Goal: Information Seeking & Learning: Understand process/instructions

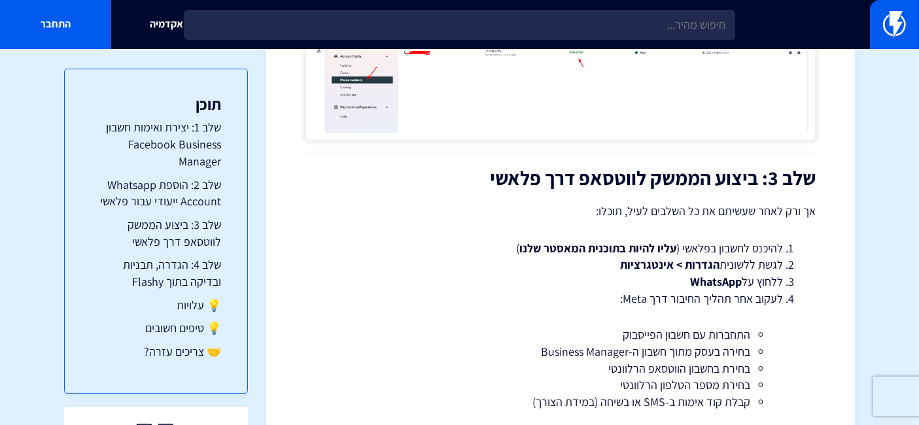
scroll to position [2034, 0]
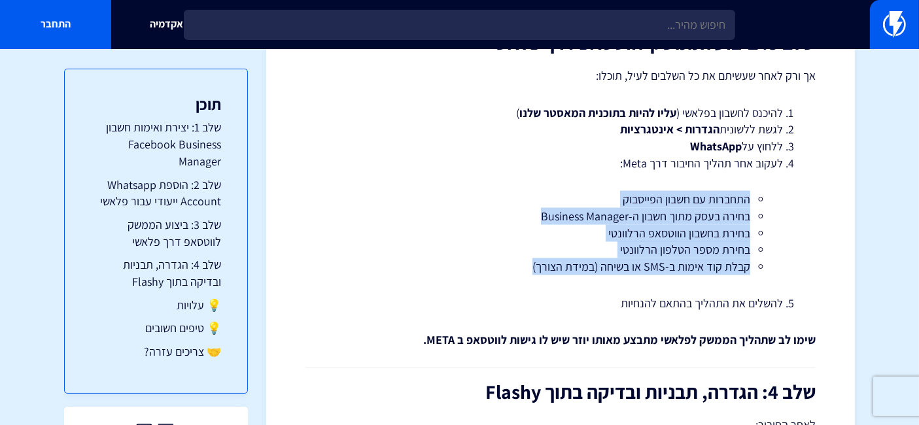
drag, startPoint x: 519, startPoint y: 269, endPoint x: 759, endPoint y: 201, distance: 249.4
click at [759, 201] on ul "התחברות עם חשבון הפייסבוק בחירה בעסק מתוך חשבון ה-Business Manager בחירת בחשבון…" at bounding box center [560, 233] width 405 height 84
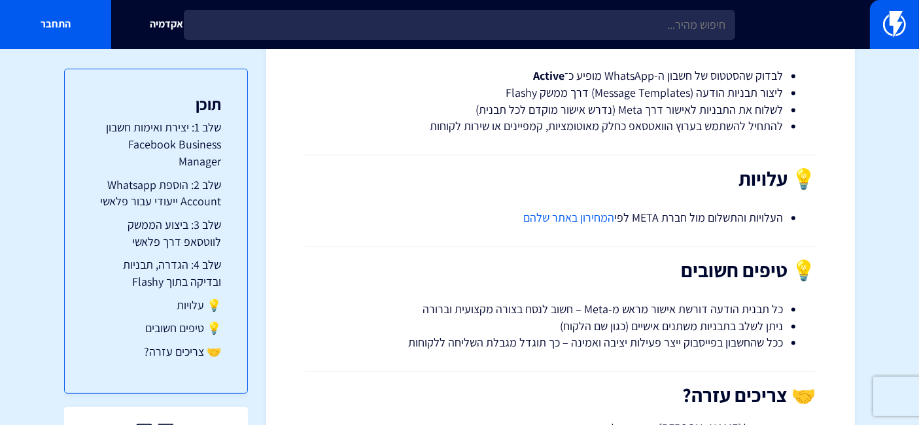
scroll to position [2397, 0]
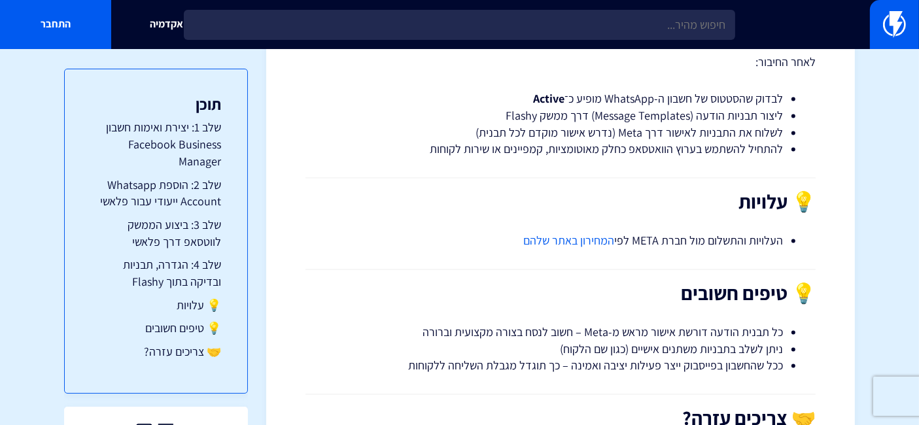
click at [569, 241] on link "המחירון באתר שלהם" at bounding box center [568, 240] width 91 height 15
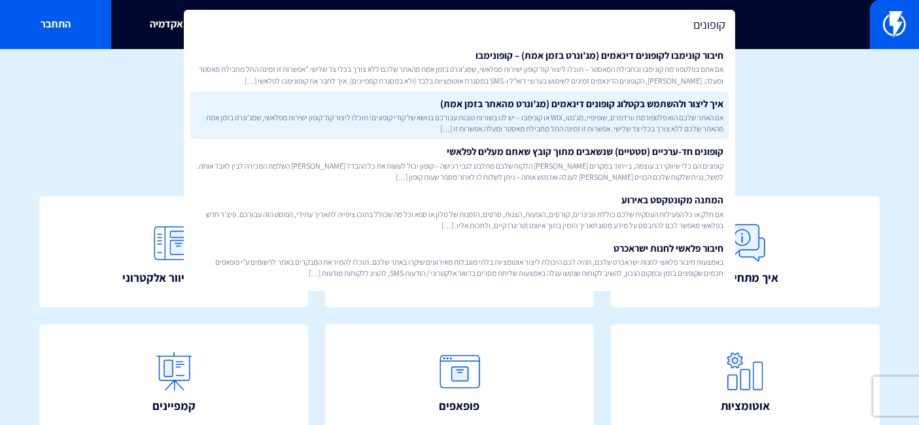
type input "קופונים"
click at [622, 121] on span "אם האתר שלכם הוא פלטפורמת וורדפרס, שופיפיי, מג’נטו, WIX או קונימבו – יש לנו בשו…" at bounding box center [459, 123] width 528 height 22
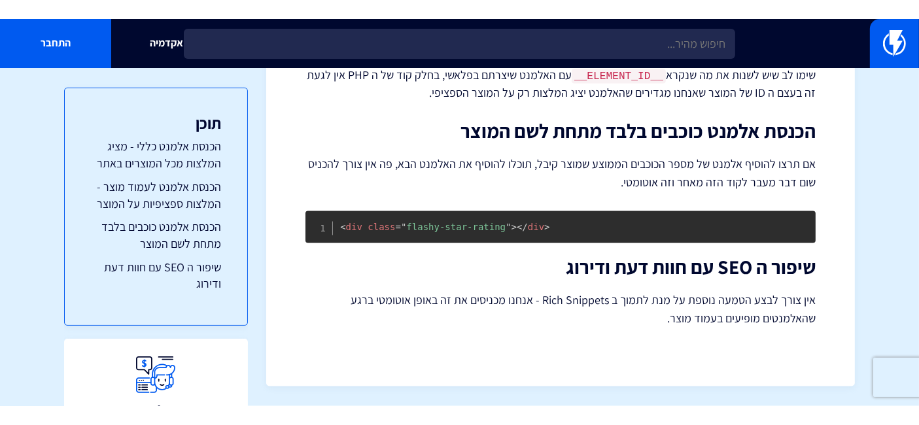
scroll to position [1950, 0]
